Goal: Task Accomplishment & Management: Use online tool/utility

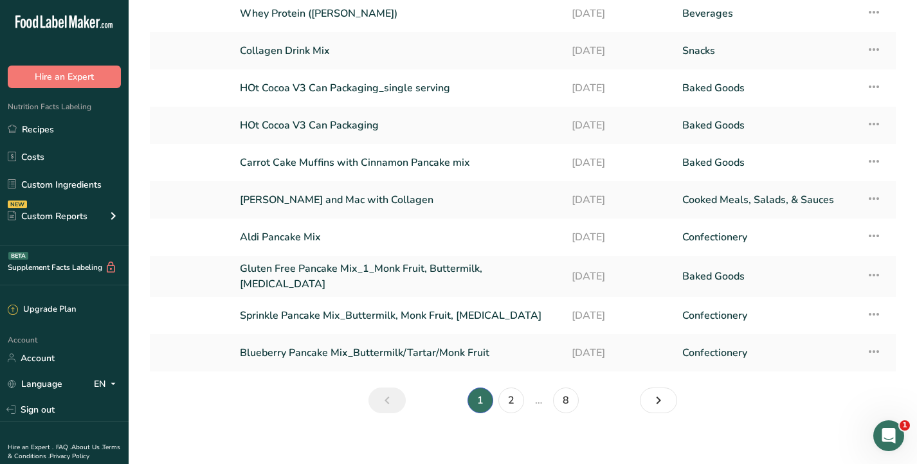
scroll to position [136, 0]
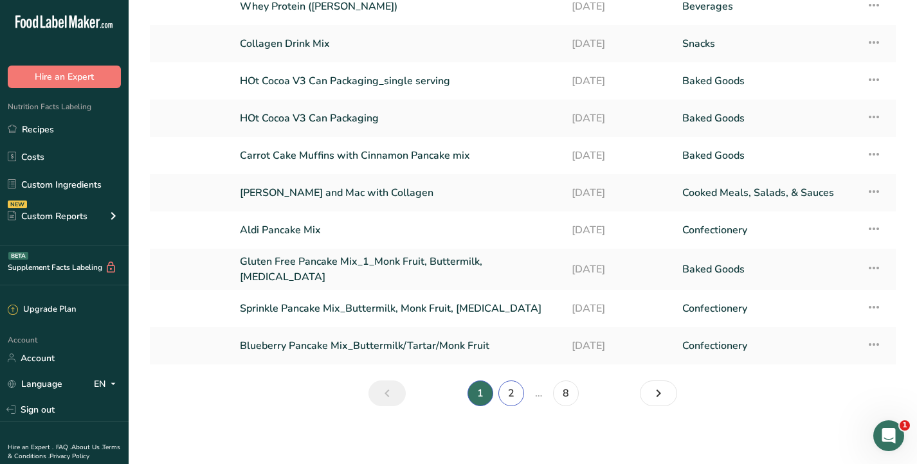
click at [512, 393] on link "2" at bounding box center [511, 394] width 26 height 26
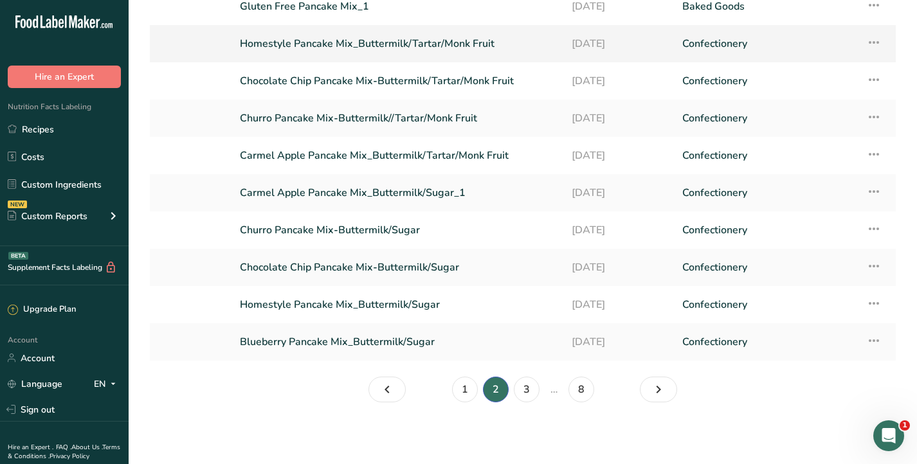
click at [449, 44] on link "Homestyle Pancake Mix_Buttermilk/Tartar/Monk Fruit" at bounding box center [398, 43] width 316 height 27
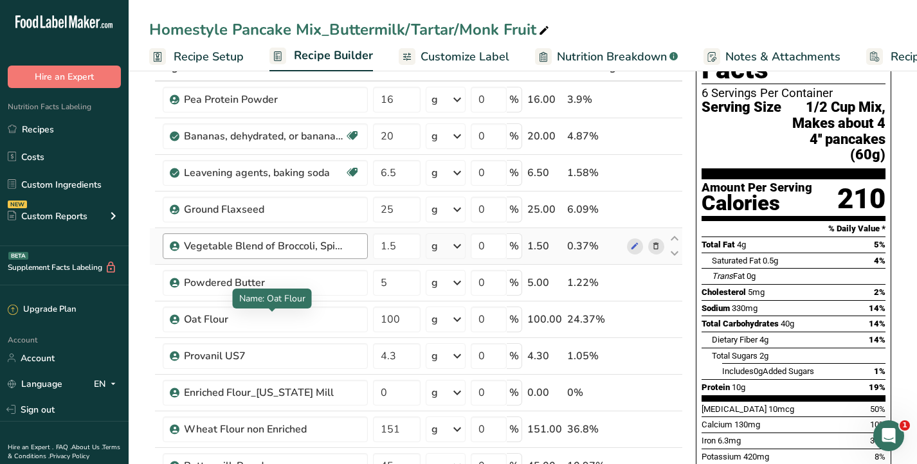
scroll to position [132, 0]
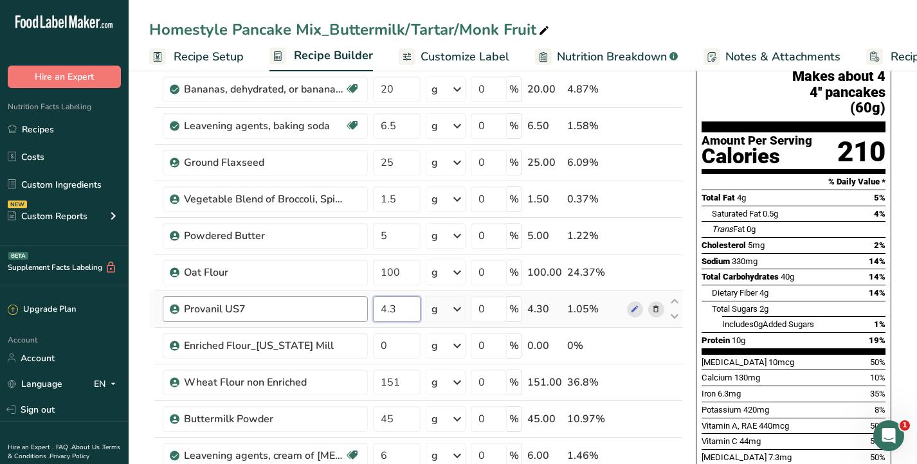
drag, startPoint x: 410, startPoint y: 311, endPoint x: 361, endPoint y: 311, distance: 48.9
click at [361, 311] on tr "Provanil US7 4.3 g Weight Units g kg mg See more Volume Units l Volume units re…" at bounding box center [416, 309] width 532 height 37
drag, startPoint x: 394, startPoint y: 309, endPoint x: 365, endPoint y: 309, distance: 29.6
click at [368, 309] on tr "Provanil US7 5 g Weight Units g kg mg See more Volume Units l Volume units requ…" at bounding box center [416, 309] width 532 height 37
type input "6"
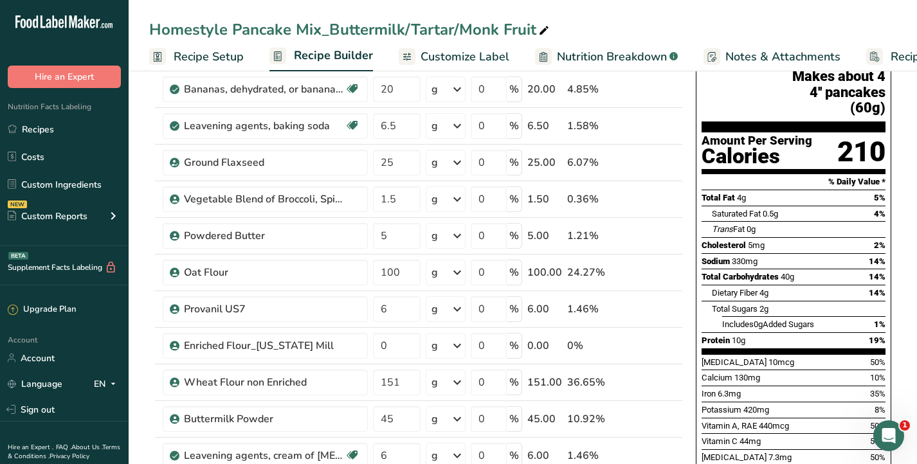
click at [402, 309] on input "6" at bounding box center [397, 309] width 48 height 26
click at [398, 309] on input "5" at bounding box center [397, 309] width 48 height 26
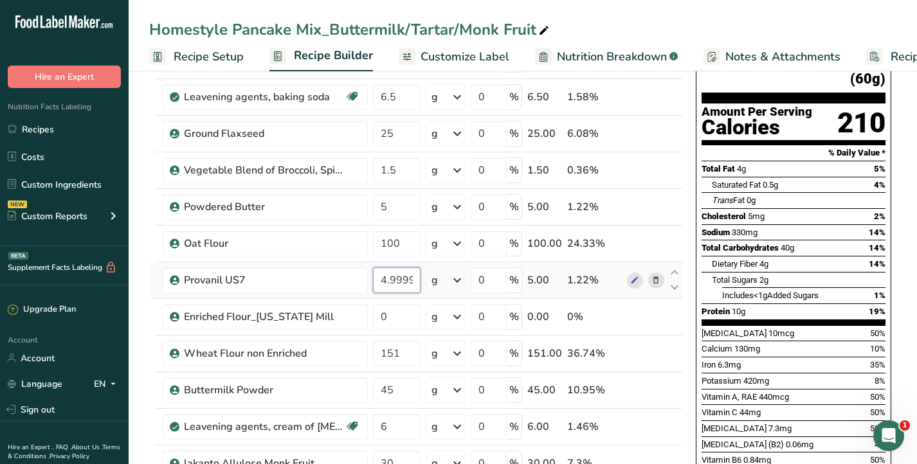
scroll to position [169, 0]
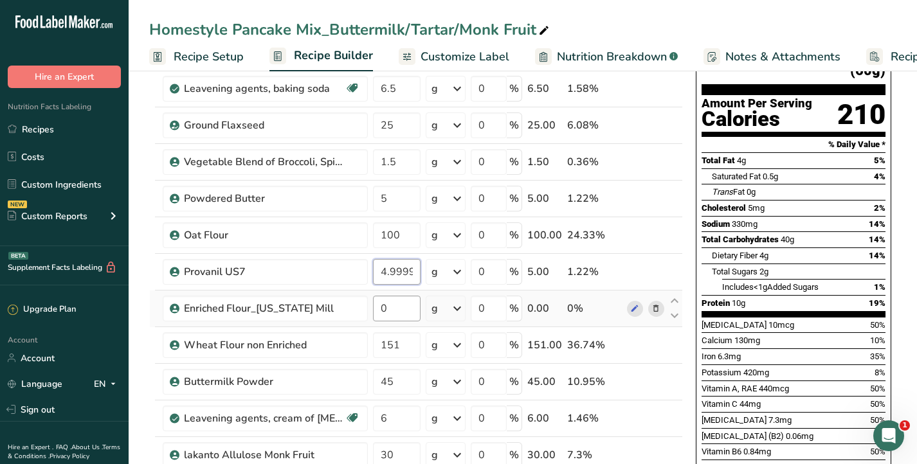
type input "4.999997"
click at [398, 311] on div "Ingredient * Amount * Unit * Waste * .a-a{fill:#347362;}.b-a{fill:#fff;} Grams …" at bounding box center [416, 280] width 534 height 621
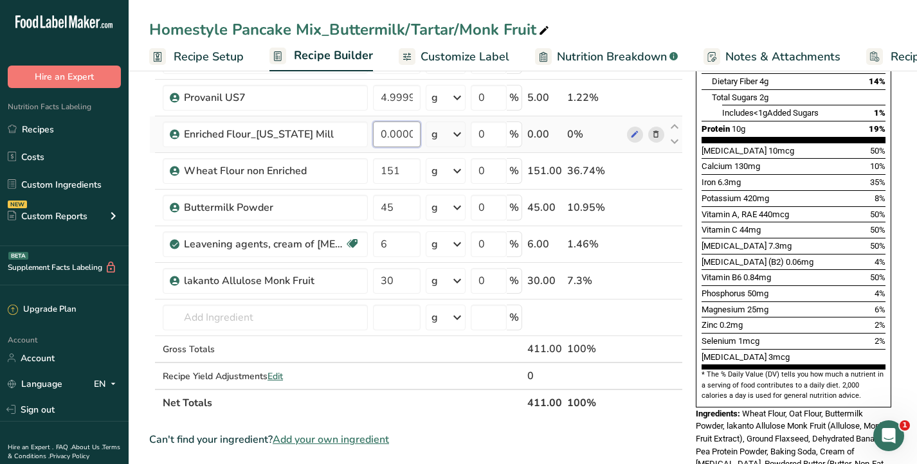
scroll to position [329, 0]
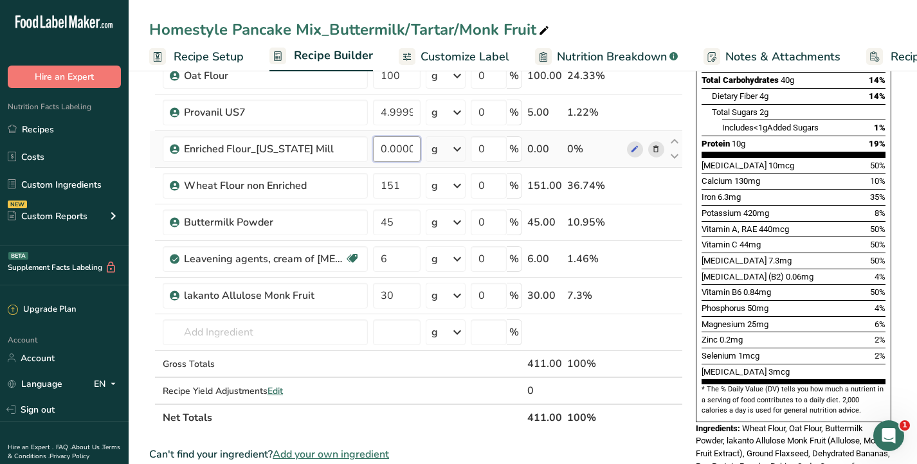
type input "0.000004"
click at [657, 151] on div "Ingredient * Amount * Unit * Waste * .a-a{fill:#347362;}.b-a{fill:#fff;} Grams …" at bounding box center [416, 120] width 534 height 621
drag, startPoint x: 410, startPoint y: 300, endPoint x: 377, endPoint y: 300, distance: 32.8
click at [377, 300] on input "30" at bounding box center [397, 296] width 48 height 26
type input "41"
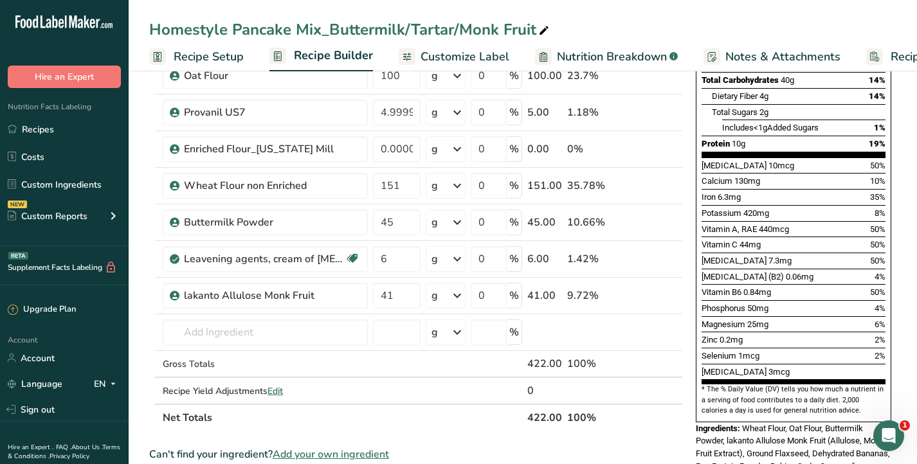
click at [680, 429] on div "Ingredient * Amount * Unit * Waste * .a-a{fill:#347362;}.b-a{fill:#fff;} Grams …" at bounding box center [416, 120] width 534 height 621
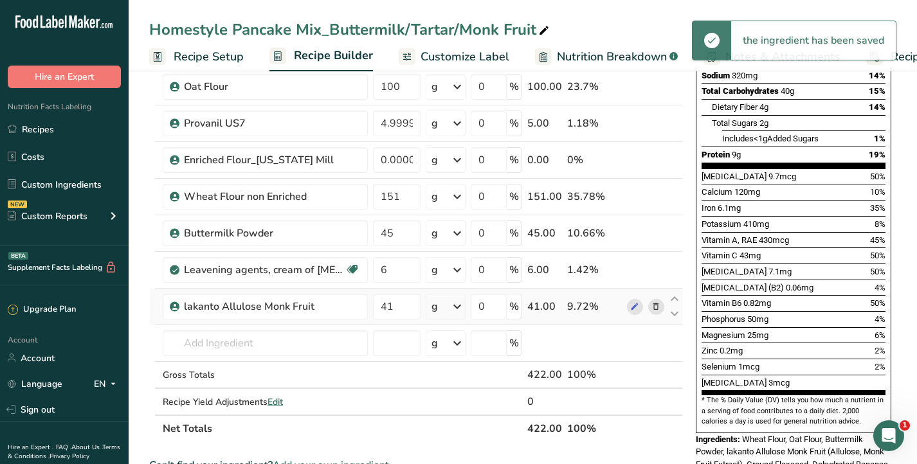
scroll to position [315, 0]
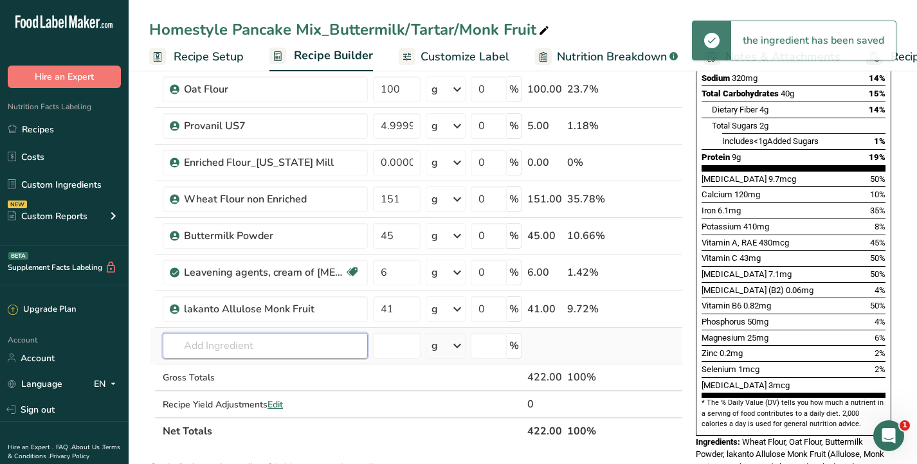
click at [352, 345] on input "text" at bounding box center [265, 346] width 205 height 26
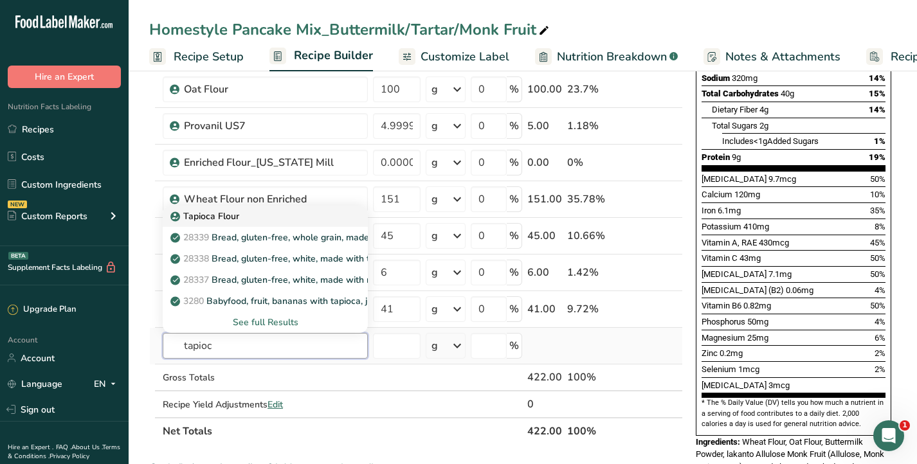
type input "tapioc"
click at [242, 219] on div "Tapioca Flour" at bounding box center [255, 217] width 164 height 14
type input "Tapioca Flour"
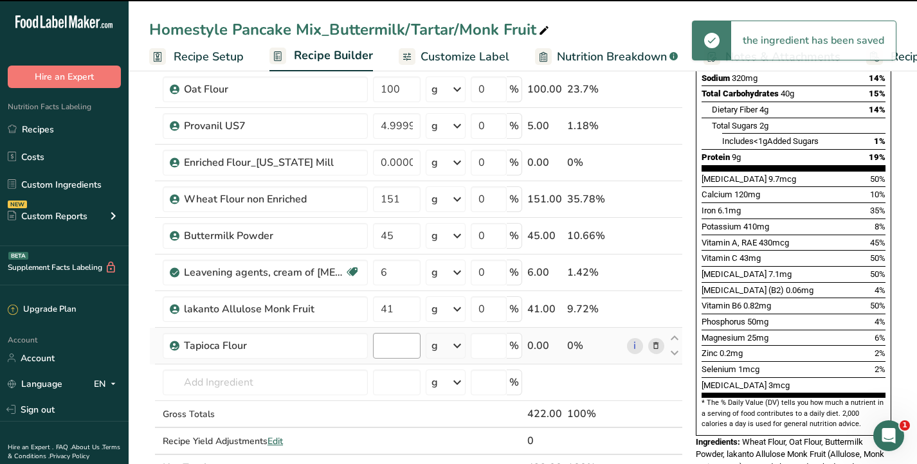
type input "0"
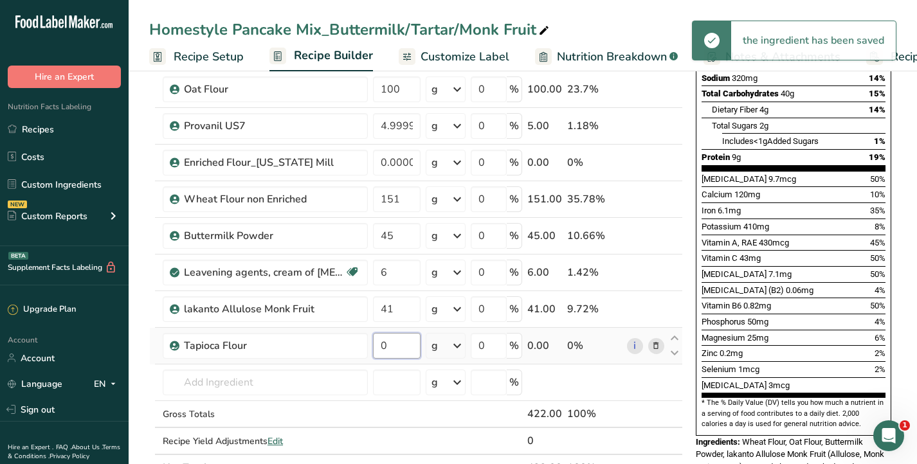
click at [399, 350] on input "0" at bounding box center [397, 346] width 48 height 26
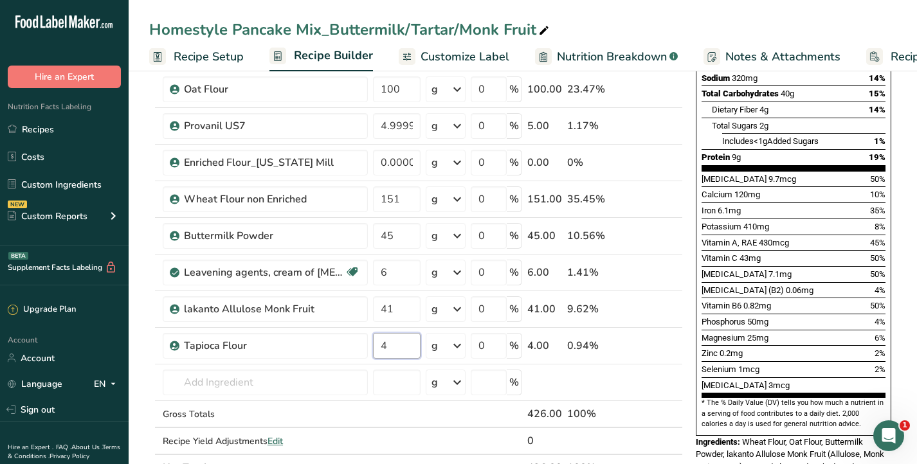
type input "4"
click at [149, 390] on div "Ingredient * Amount * Unit * Waste * .a-a{fill:#347362;}.b-a{fill:#fff;} Grams …" at bounding box center [416, 153] width 534 height 658
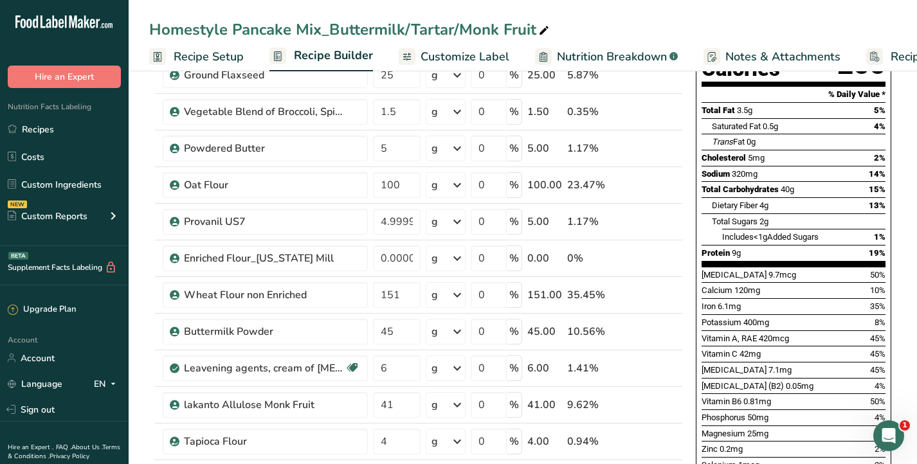
scroll to position [217, 0]
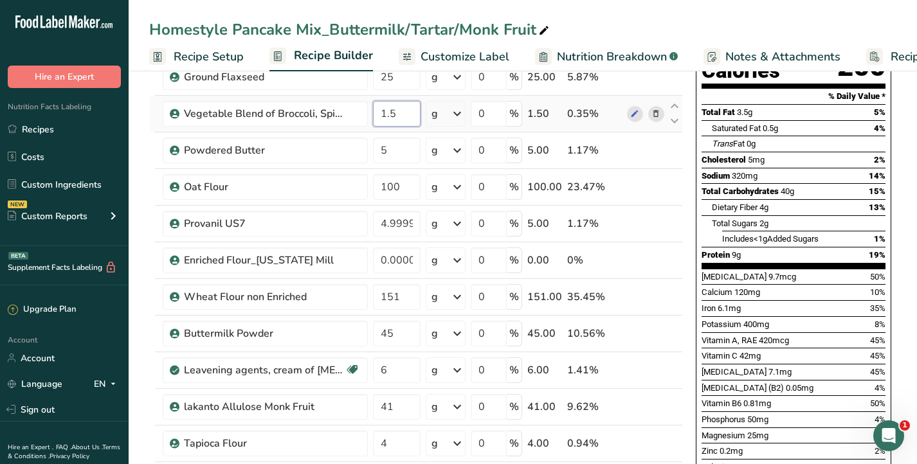
click at [409, 113] on input "1.5" at bounding box center [397, 114] width 48 height 26
type input "1.6"
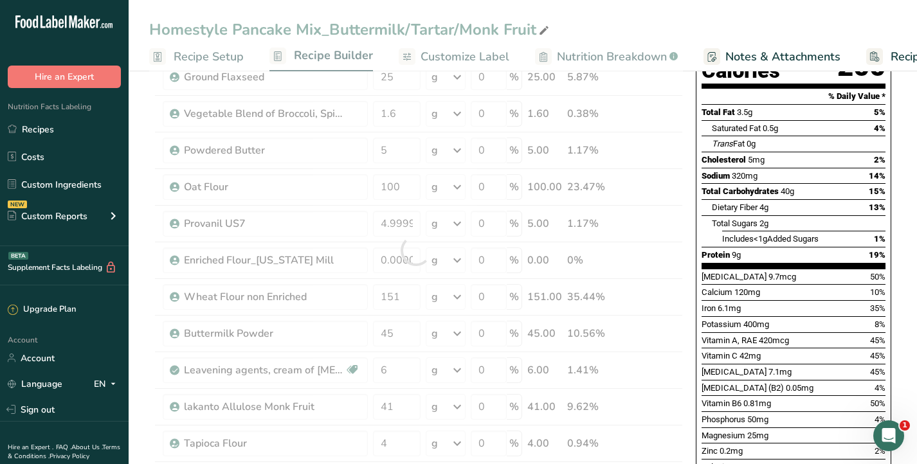
click at [691, 30] on div "Homestyle Pancake Mix_Buttermilk/Tartar/Monk Fruit" at bounding box center [523, 29] width 788 height 23
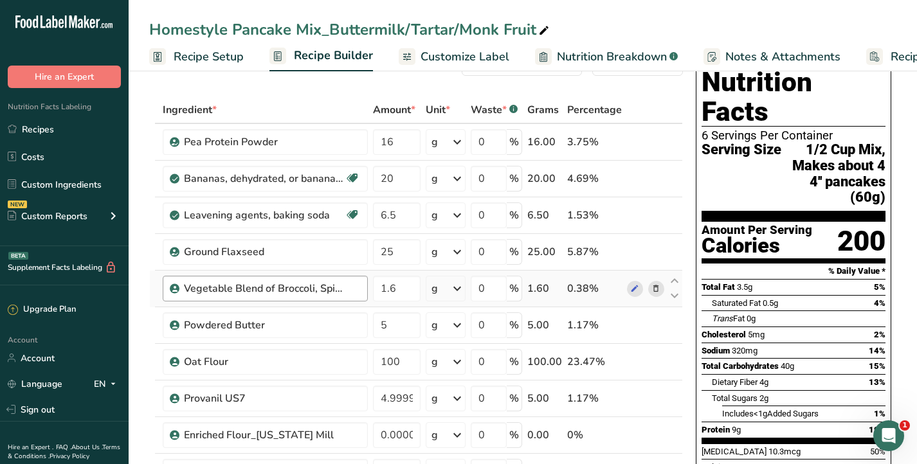
scroll to position [42, 0]
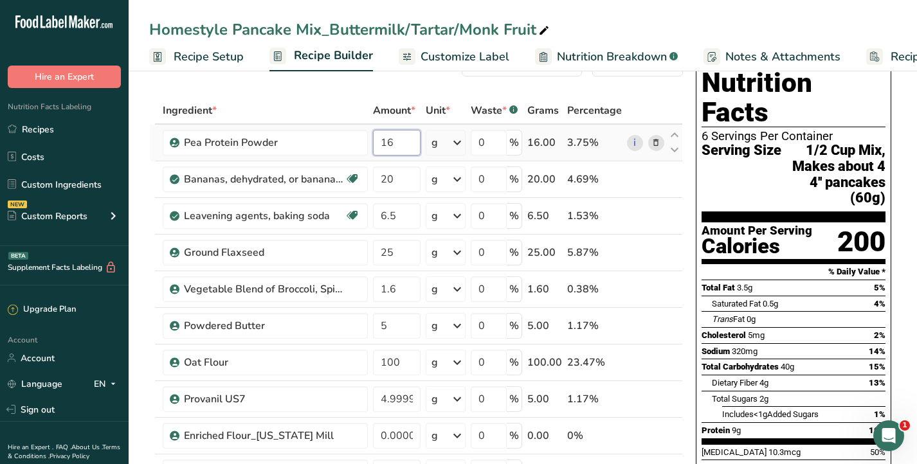
click at [403, 147] on input "16" at bounding box center [397, 143] width 48 height 26
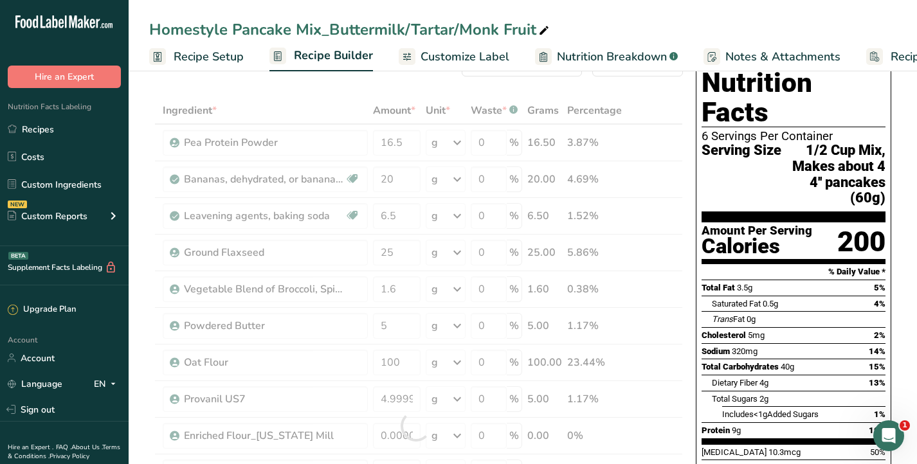
click at [656, 30] on div "Homestyle Pancake Mix_Buttermilk/Tartar/Monk Fruit" at bounding box center [523, 29] width 788 height 23
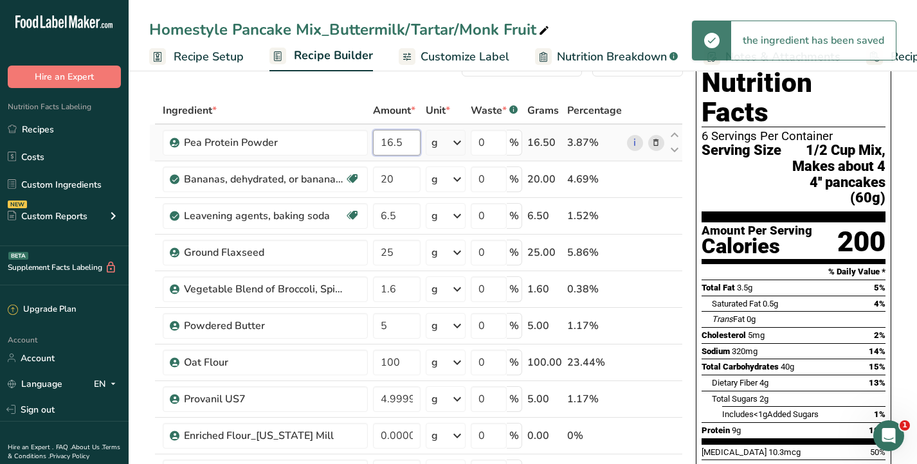
click at [413, 140] on input "16.5" at bounding box center [397, 143] width 48 height 26
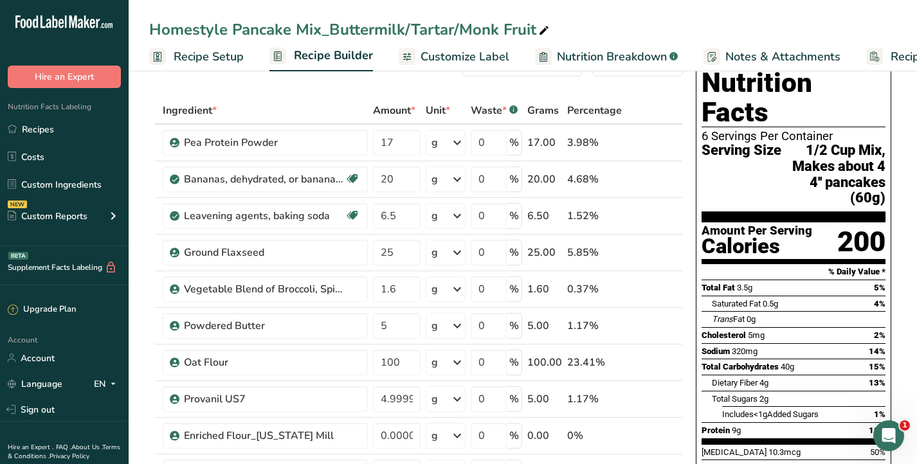
click at [643, 28] on div "Homestyle Pancake Mix_Buttermilk/Tartar/Monk Fruit" at bounding box center [523, 29] width 788 height 23
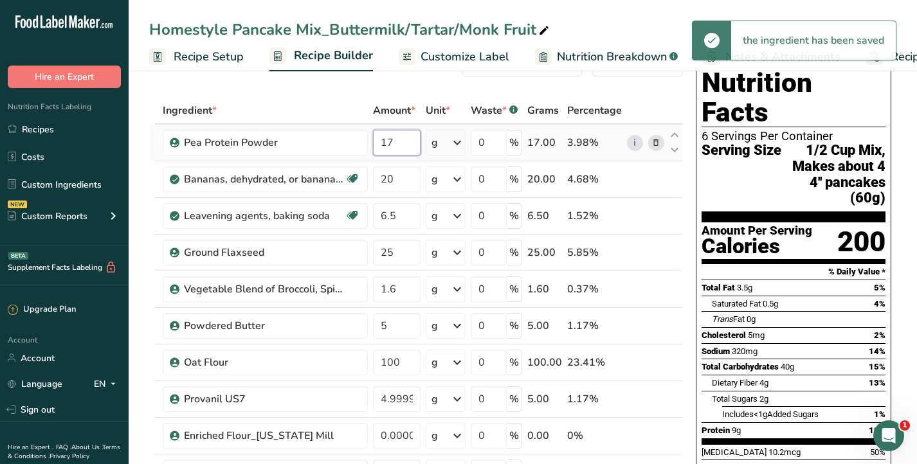
click at [413, 141] on input "17" at bounding box center [397, 143] width 48 height 26
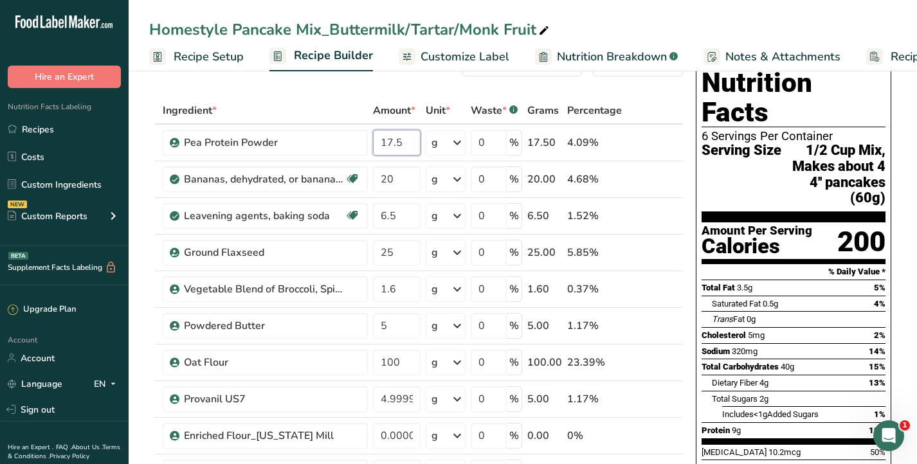
type input "17.5"
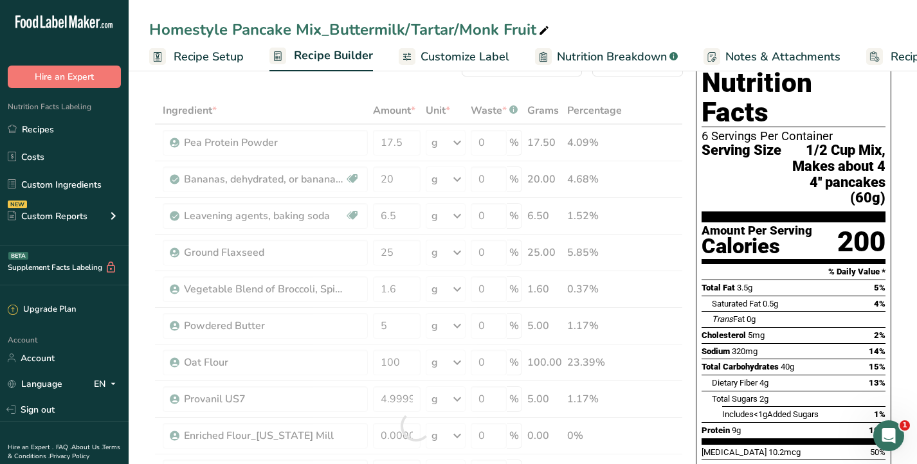
click at [610, 28] on div "Homestyle Pancake Mix_Buttermilk/Tartar/Monk Fruit" at bounding box center [523, 29] width 788 height 23
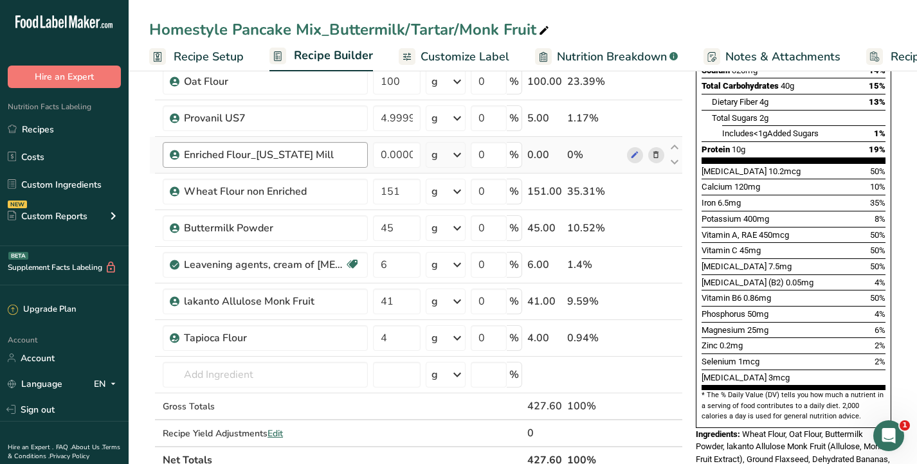
scroll to position [429, 0]
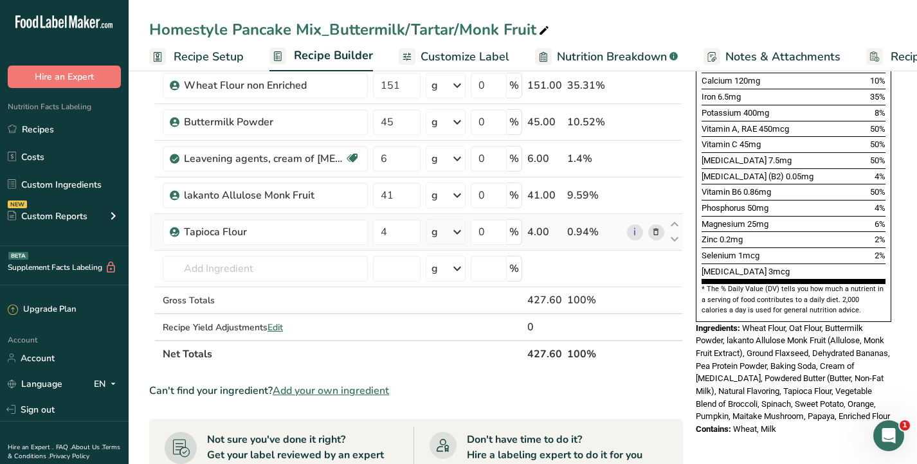
click at [658, 229] on icon at bounding box center [655, 233] width 9 height 14
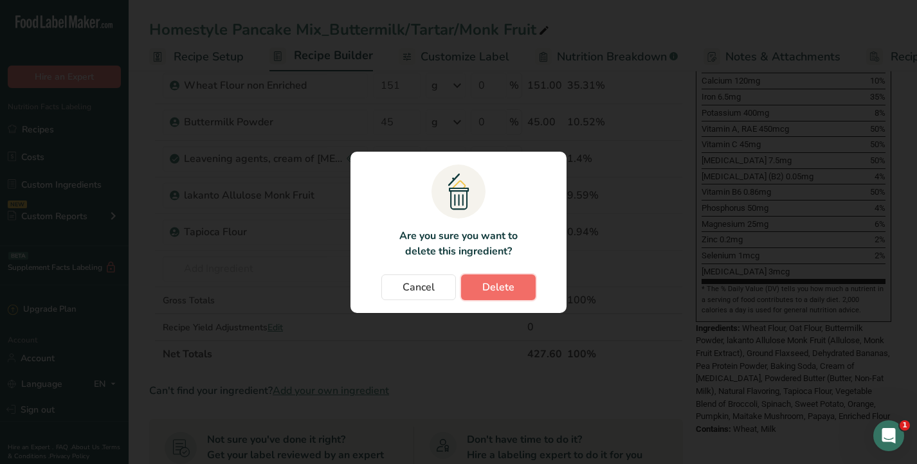
click at [467, 294] on button "Delete" at bounding box center [498, 288] width 75 height 26
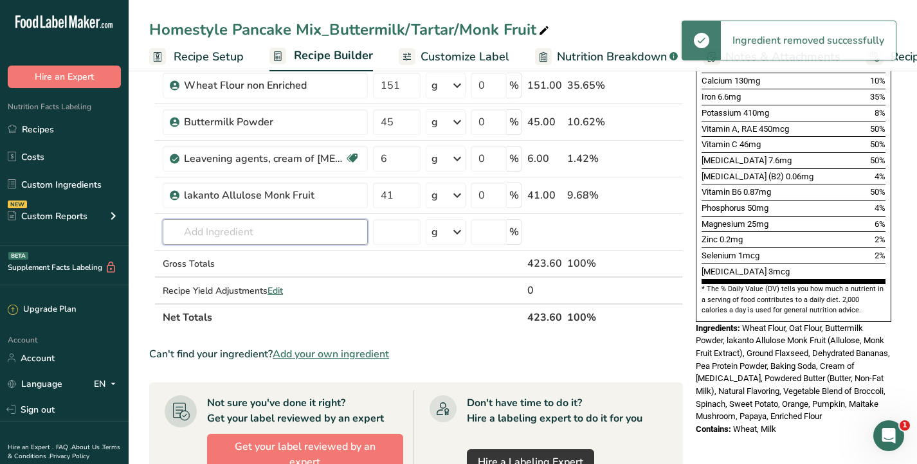
click at [276, 227] on input "text" at bounding box center [265, 232] width 205 height 26
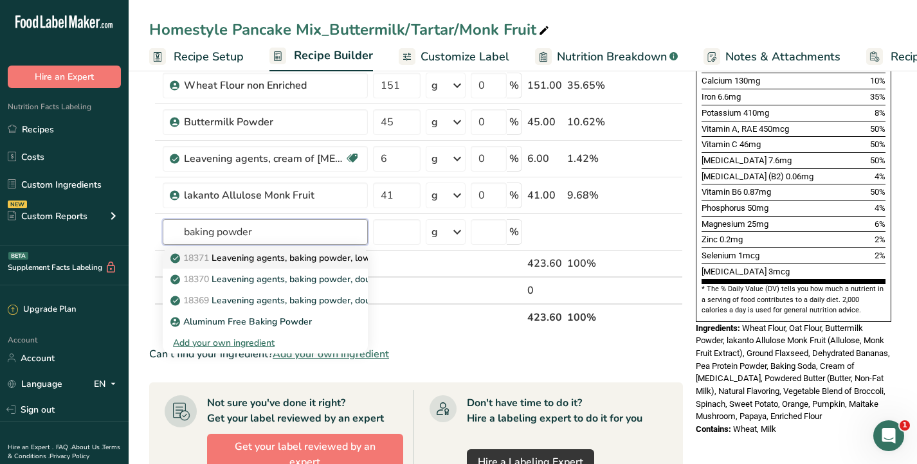
type input "baking powder"
click at [265, 263] on p "18371 Leavening agents, baking powder, low-sodium" at bounding box center [288, 258] width 231 height 14
type input "Leavening agents, baking powder, low-sodium"
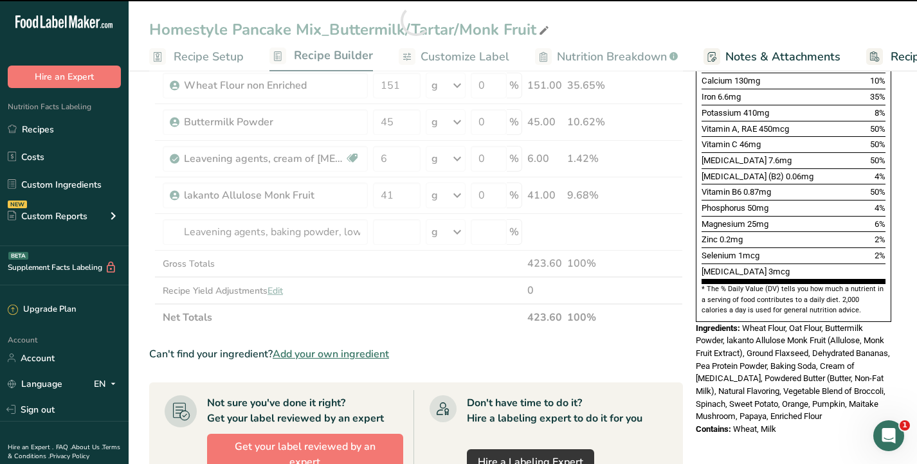
click at [325, 244] on div at bounding box center [416, 20] width 534 height 621
type input "0"
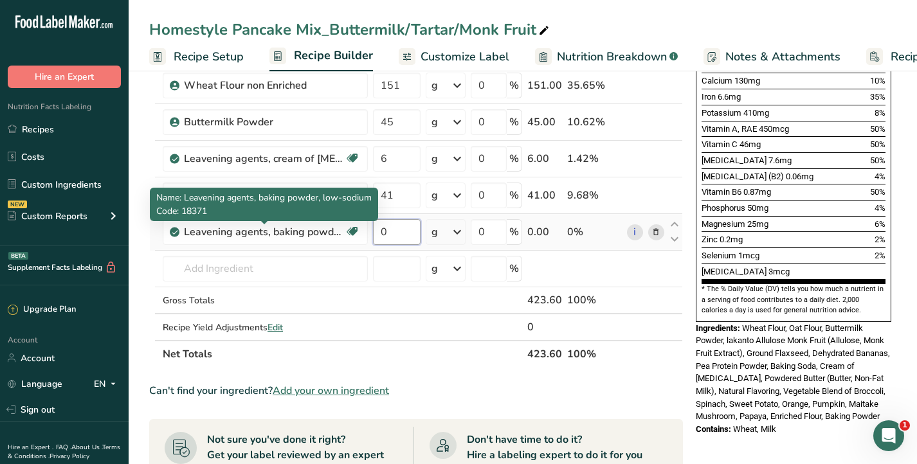
click at [384, 234] on input "0" at bounding box center [397, 232] width 48 height 26
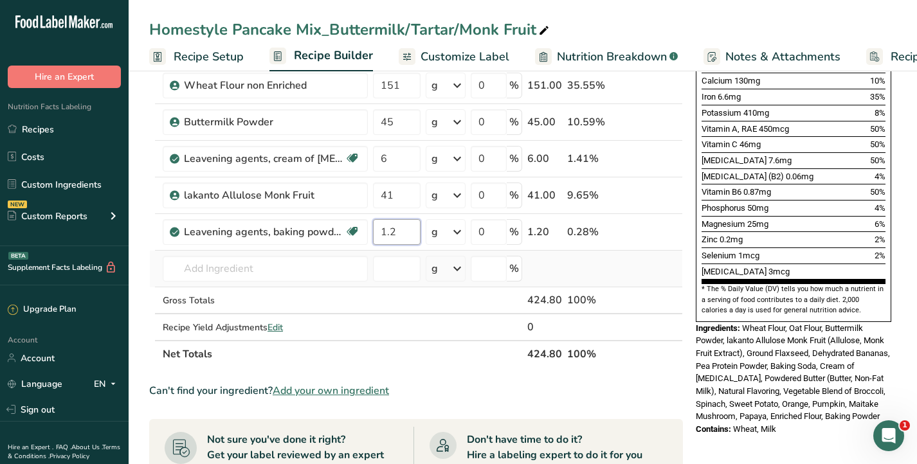
type input "1.2"
click at [674, 273] on div "Ingredient * Amount * Unit * Waste * .a-a{fill:#347362;}.b-a{fill:#fff;} Grams …" at bounding box center [416, 39] width 534 height 658
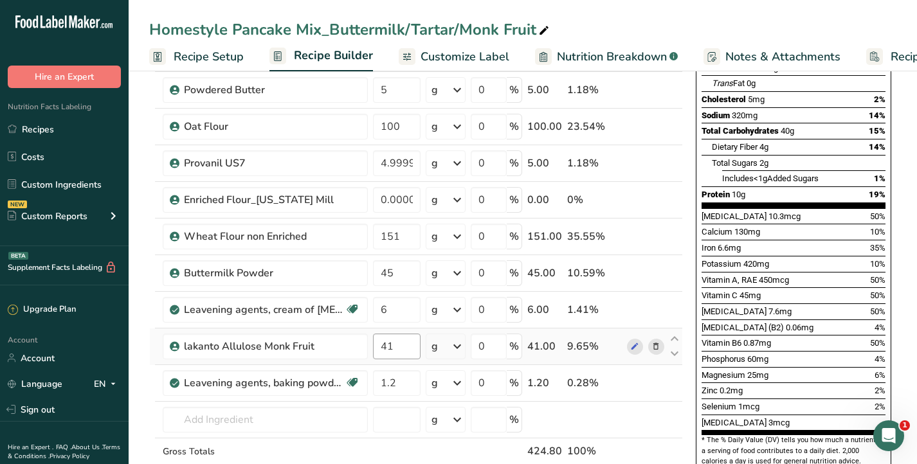
scroll to position [268, 0]
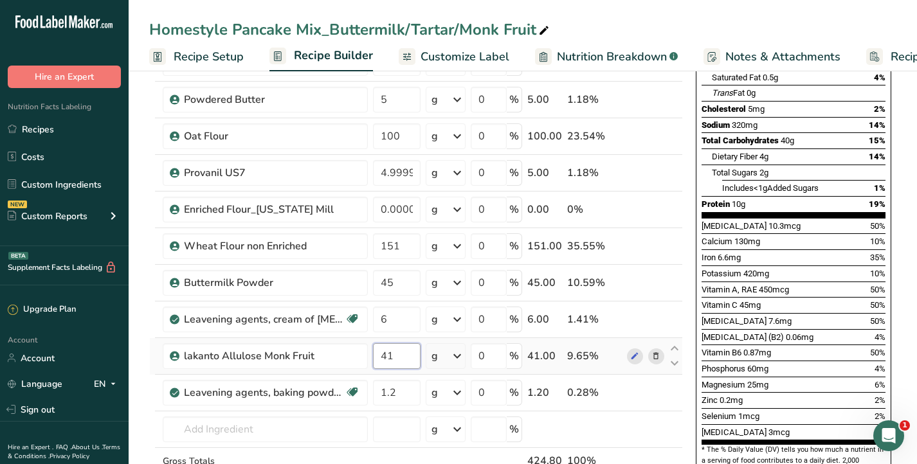
click at [411, 357] on input "41" at bounding box center [397, 356] width 48 height 26
type input "41.5"
click at [690, 248] on div "Add Ingredients Manage Recipe Delete Recipe Duplicate Recipe Scale Recipe Save …" at bounding box center [419, 442] width 541 height 1247
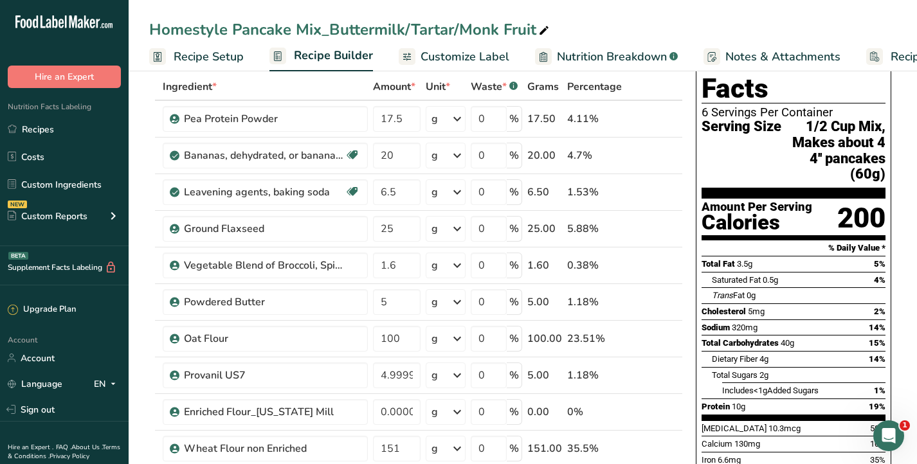
scroll to position [60, 0]
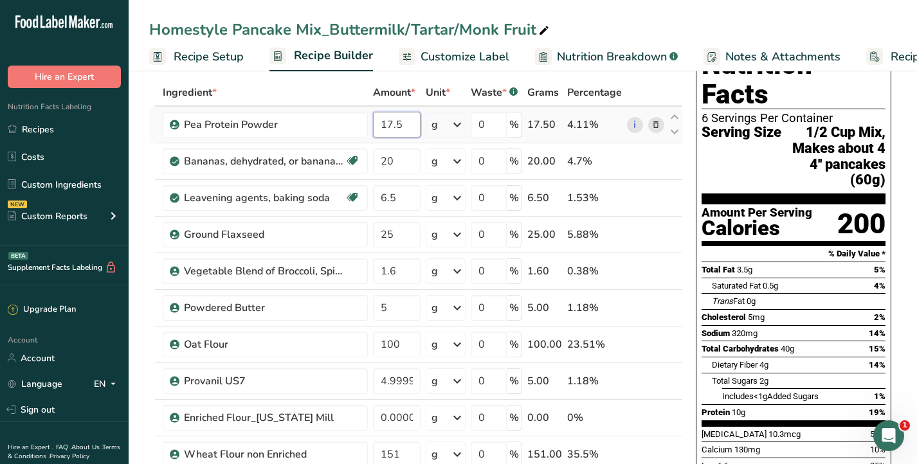
click at [417, 128] on input "17.5" at bounding box center [397, 125] width 48 height 26
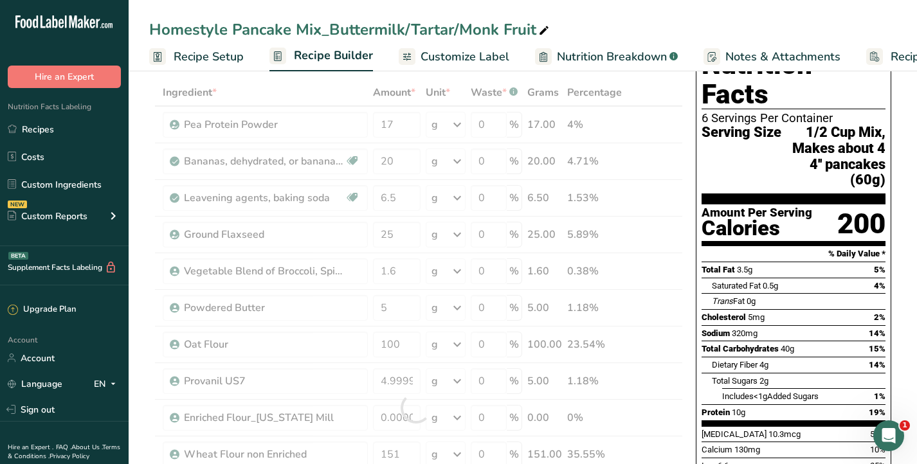
click at [641, 11] on div "Homestyle Pancake Mix_Buttermilk/Tartar/Monk Fruit Recipe Setup Recipe Builder …" at bounding box center [523, 35] width 788 height 71
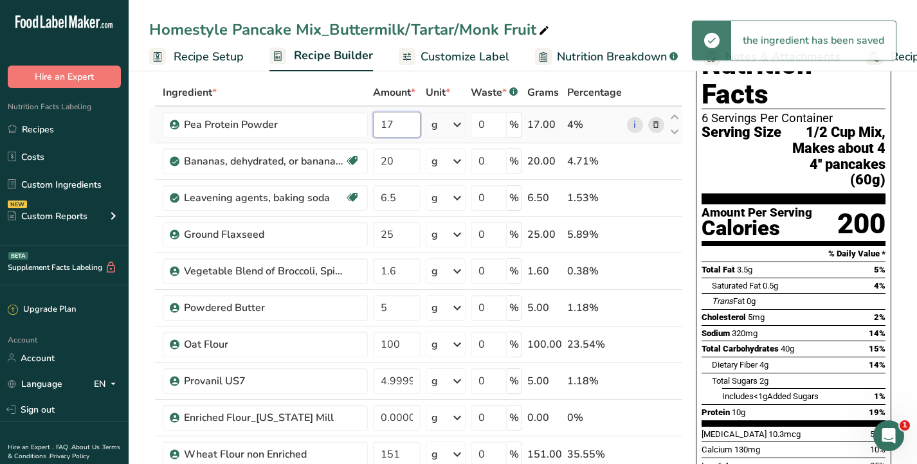
click at [400, 125] on input "17" at bounding box center [397, 125] width 48 height 26
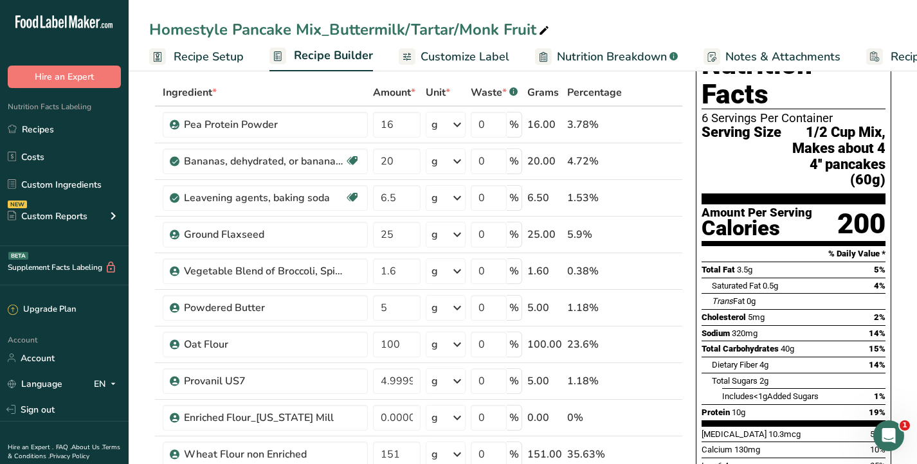
click at [613, 27] on div "Homestyle Pancake Mix_Buttermilk/Tartar/Monk Fruit" at bounding box center [523, 29] width 788 height 23
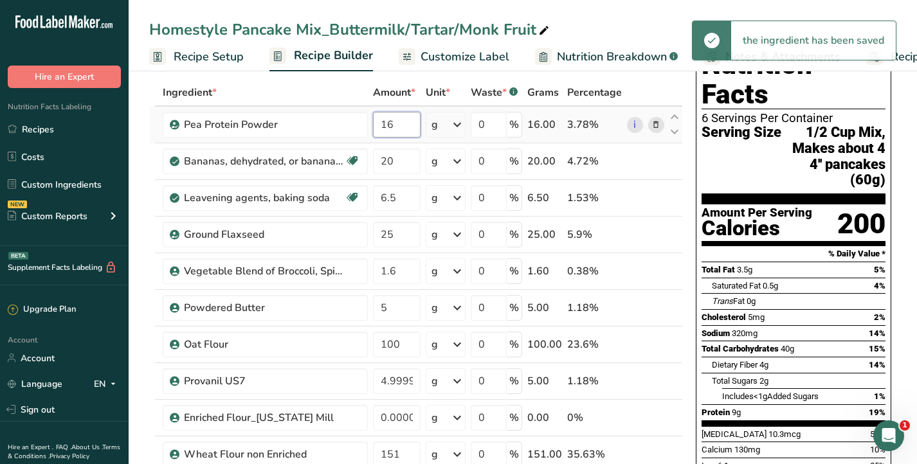
click at [404, 123] on input "16" at bounding box center [397, 125] width 48 height 26
click at [597, 32] on div "Homestyle Pancake Mix_Buttermilk/Tartar/Monk Fruit" at bounding box center [523, 29] width 788 height 23
click at [408, 122] on input "16.5" at bounding box center [397, 125] width 48 height 26
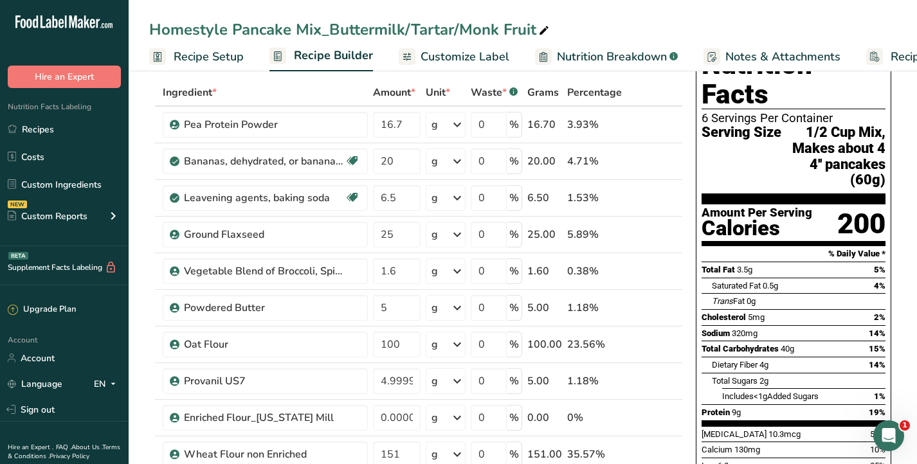
click at [624, 18] on div "Homestyle Pancake Mix_Buttermilk/Tartar/Monk Fruit" at bounding box center [523, 29] width 788 height 23
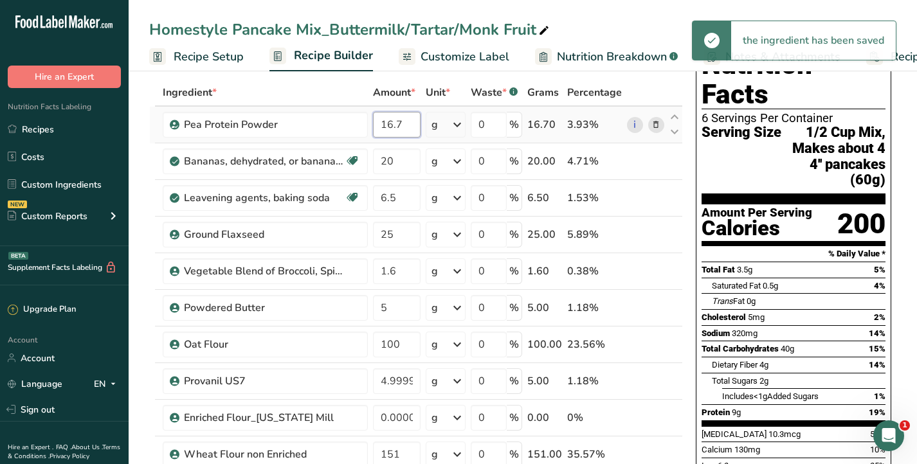
click at [412, 125] on input "16.7" at bounding box center [397, 125] width 48 height 26
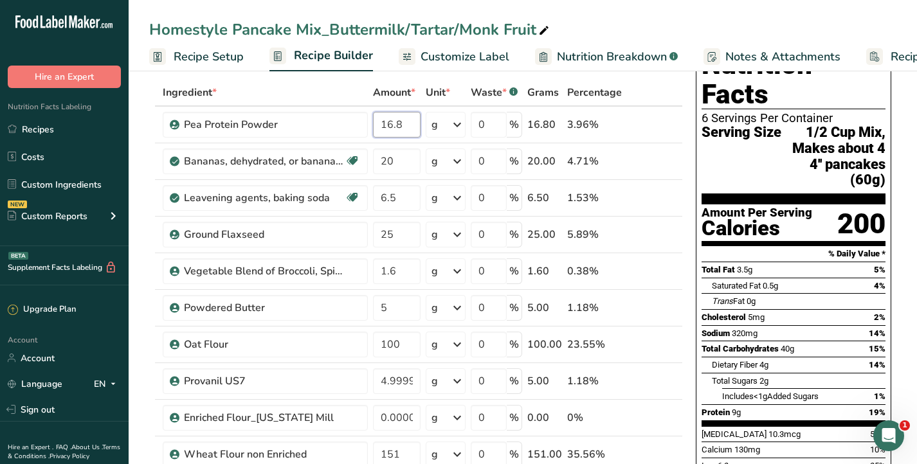
type input "16.8"
click at [614, 13] on div "Homestyle Pancake Mix_Buttermilk/Tartar/Monk Fruit Recipe Setup Recipe Builder …" at bounding box center [523, 35] width 788 height 71
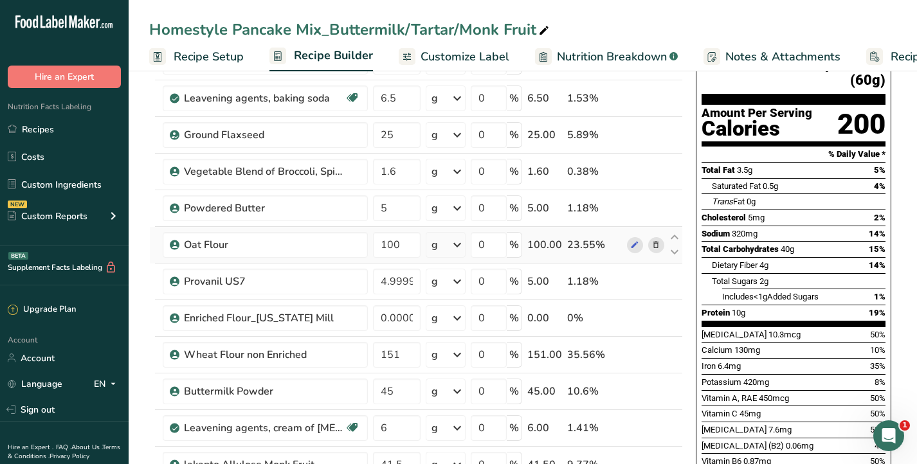
scroll to position [149, 0]
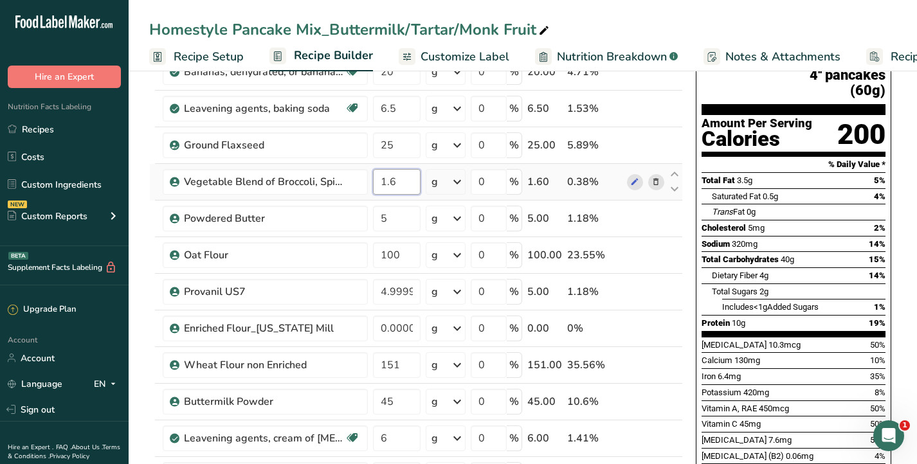
click at [411, 184] on input "1.6" at bounding box center [397, 182] width 48 height 26
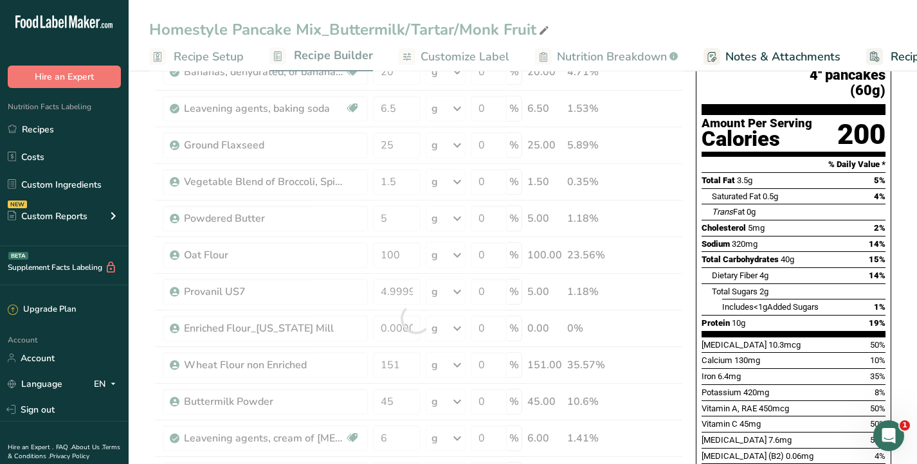
click at [695, 295] on div "Nutrition Facts 6 Servings Per Container Serving Size 1/2 Cup Mix, Makes about …" at bounding box center [794, 335] width 206 height 771
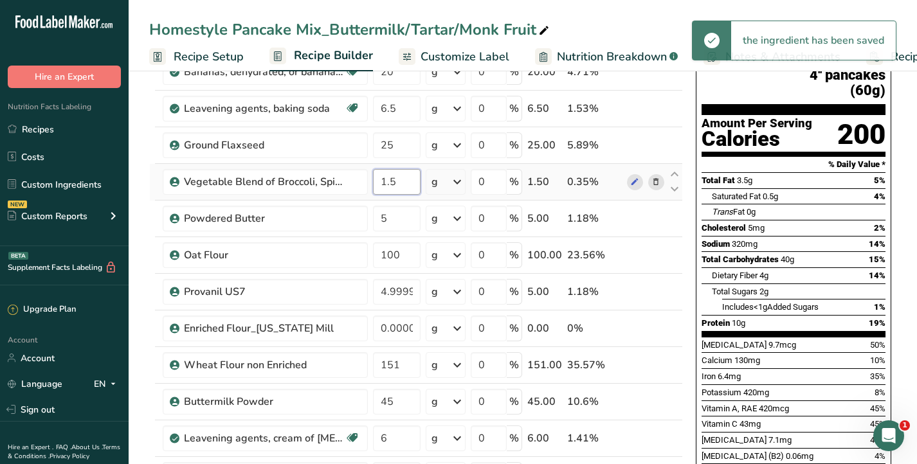
click at [406, 176] on input "1.5" at bounding box center [397, 182] width 48 height 26
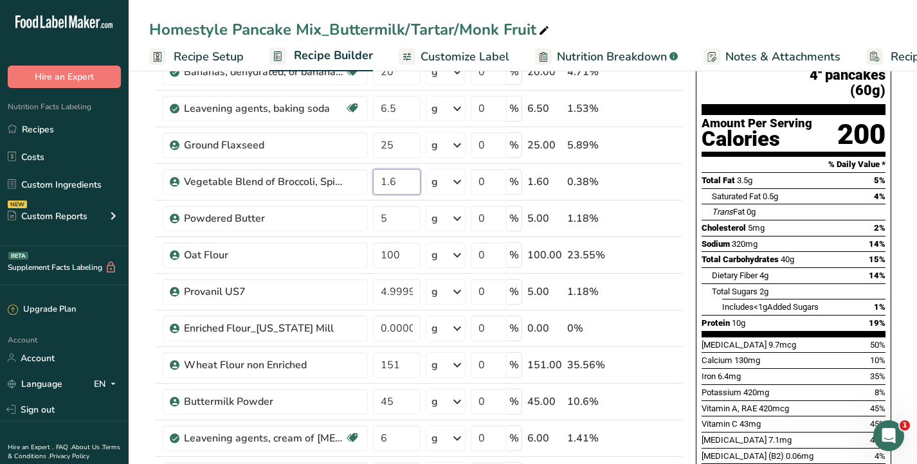
type input "1.6"
